Goal: Complete application form

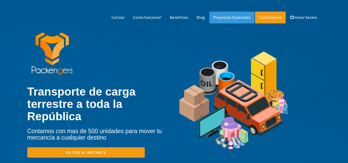
click at [261, 18] on link "Contáctanos" at bounding box center [270, 18] width 31 height 12
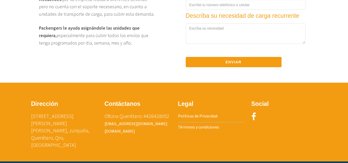
scroll to position [839, 0]
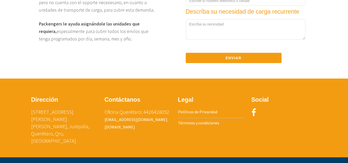
drag, startPoint x: 134, startPoint y: 132, endPoint x: 103, endPoint y: 124, distance: 31.8
click at [103, 124] on div "Contáctanos Oficina Querétaro: 4426428052 [EMAIL_ADDRESS][DOMAIN_NAME] [DOMAIN_…" at bounding box center [137, 116] width 73 height 44
copy p "[EMAIL_ADDRESS][DOMAIN_NAME] [DOMAIN_NAME]"
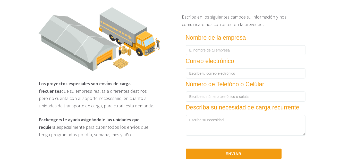
scroll to position [743, 0]
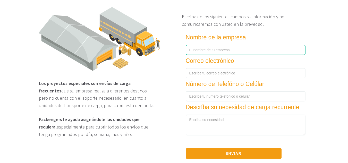
click at [214, 51] on input "text" at bounding box center [246, 50] width 120 height 10
type input "SUMMA LOGISTIK"
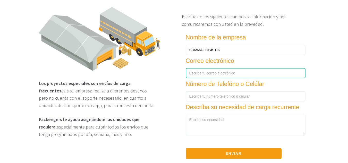
click at [220, 74] on input "text" at bounding box center [246, 73] width 120 height 10
type input "[PERSON_NAME][EMAIL_ADDRESS][DOMAIN_NAME]"
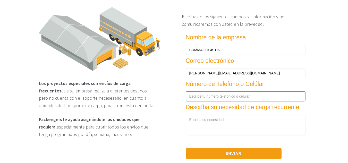
click at [216, 100] on input "number" at bounding box center [246, 96] width 120 height 10
type input "4421693927"
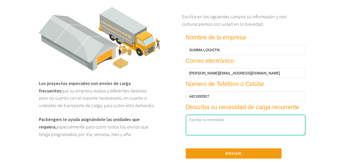
click at [243, 125] on textarea at bounding box center [246, 125] width 120 height 21
click at [226, 125] on textarea "Solicitamos unidad torton/rabon dedidaca o bien, renta de unidad" at bounding box center [246, 125] width 120 height 21
click at [230, 125] on textarea "Solicitamos unidad torton/rabon dedidaca o bien, renta de unidad" at bounding box center [246, 125] width 120 height 21
click at [236, 122] on textarea "Solicitamos unidad tortón / rabon dedidaca o bien, renta de unidad" at bounding box center [246, 125] width 120 height 21
click at [252, 123] on textarea "Solicitamos unidad tortón / rabón dedidaca o bien, renta de unidad" at bounding box center [246, 125] width 120 height 21
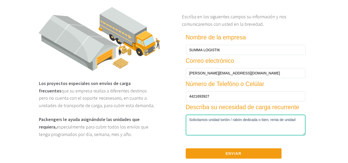
click at [226, 123] on textarea "Solicitamos unidad tortón / rabón dedicada o bien, renta de unidad" at bounding box center [246, 125] width 120 height 21
click at [299, 126] on textarea "Solicitamos unidad Torton / rabón dedicada o bien, renta de unidad" at bounding box center [246, 125] width 120 height 21
type textarea "Solicitamos unidad Torton / rabón dedicada o bien, renta de unidad. Agradecería…"
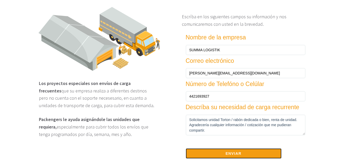
click at [206, 156] on button "Enviar" at bounding box center [234, 153] width 96 height 10
